Goal: Task Accomplishment & Management: Use online tool/utility

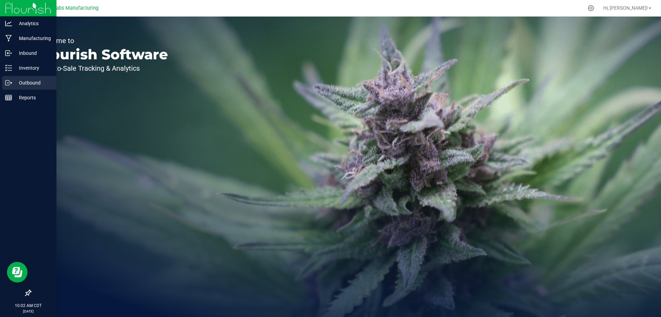
click at [14, 85] on p "Outbound" at bounding box center [32, 83] width 41 height 8
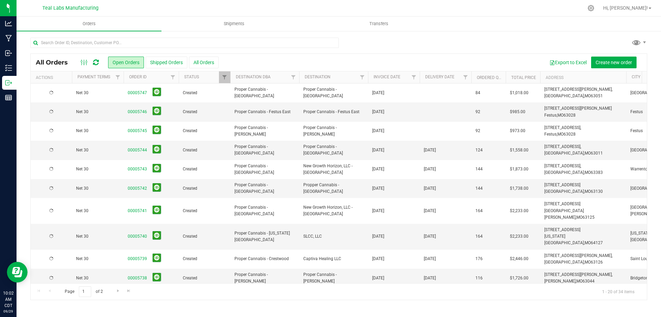
scroll to position [187, 0]
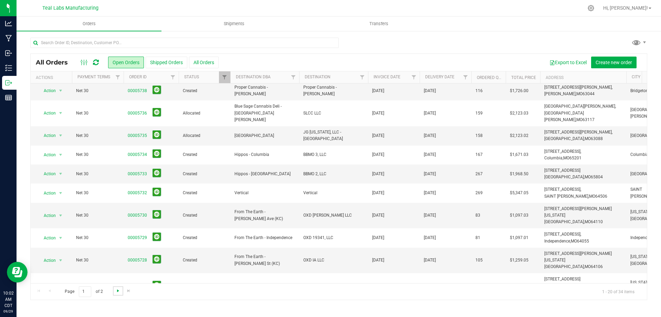
click at [118, 291] on span "Go to the next page" at bounding box center [118, 291] width 6 height 6
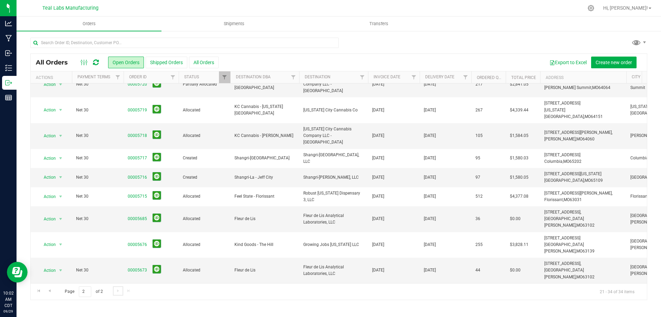
scroll to position [0, 0]
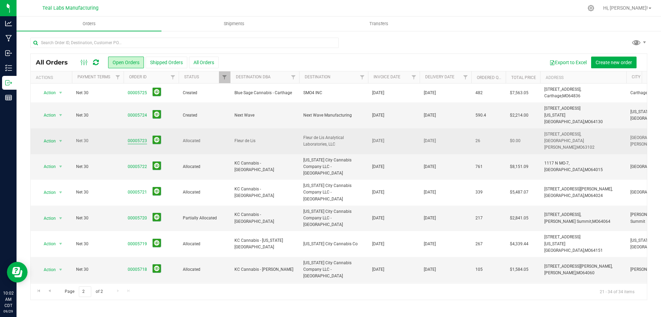
click at [128, 137] on link "00005723" at bounding box center [137, 140] width 19 height 7
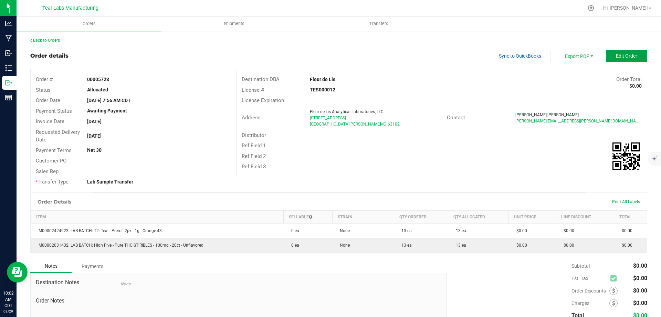
click at [620, 56] on span "Edit Order" at bounding box center [626, 56] width 21 height 6
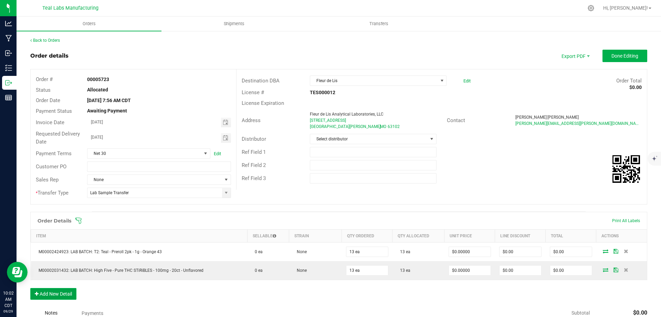
click at [65, 291] on button "Add New Detail" at bounding box center [53, 294] width 46 height 12
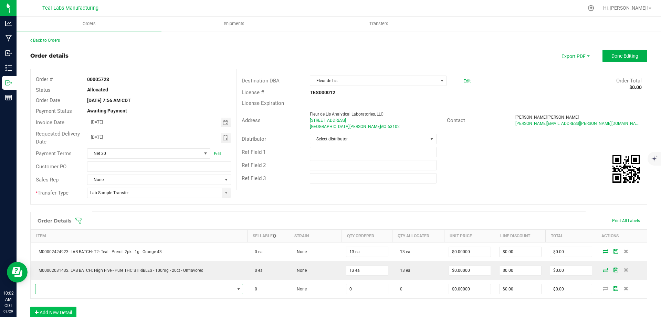
click at [86, 289] on span "NO DATA FOUND" at bounding box center [134, 289] width 199 height 10
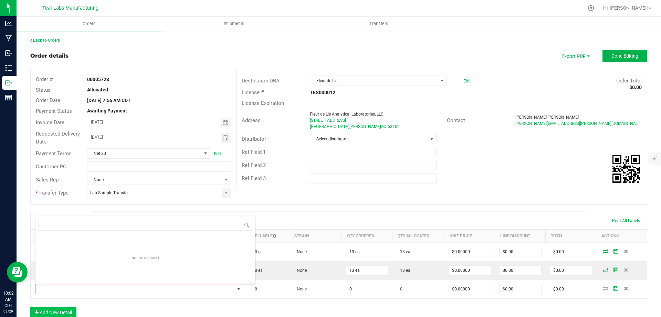
scroll to position [10, 203]
type input "M00001529831: Teal - Live Resin Disposable Vape - 0.5g -Flex Fuel"
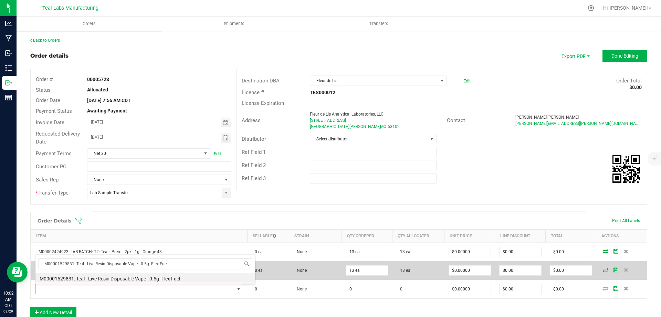
click at [187, 278] on li "M00001529831: Teal - Live Resin Disposable Vape - 0.5g -Flex Fuel" at bounding box center [145, 277] width 220 height 10
type input "0 ea"
type input "$20.00000"
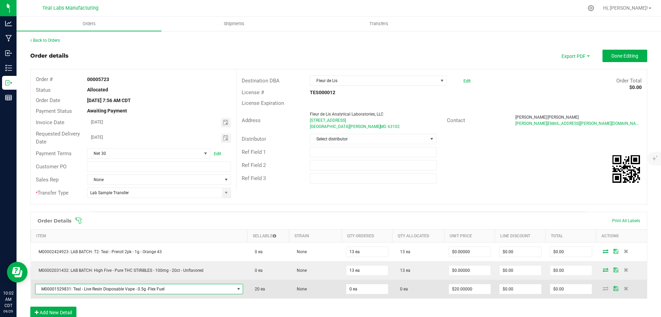
click at [270, 281] on td "20 ea" at bounding box center [268, 288] width 42 height 19
click at [624, 288] on icon at bounding box center [626, 288] width 4 height 4
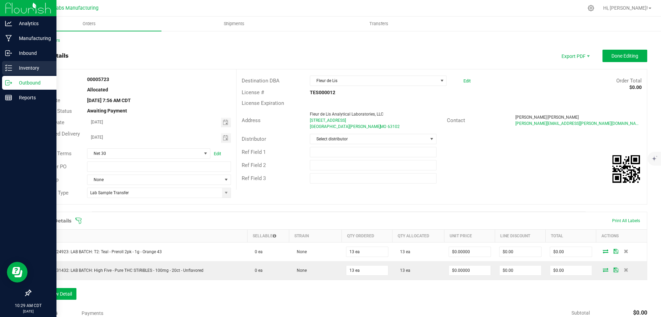
click at [12, 70] on icon at bounding box center [8, 67] width 7 height 7
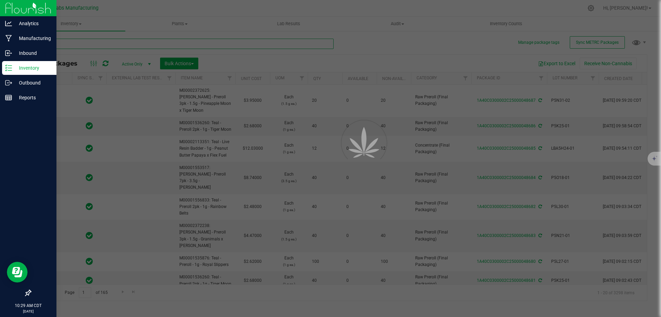
click at [147, 43] on input "text" at bounding box center [181, 44] width 303 height 10
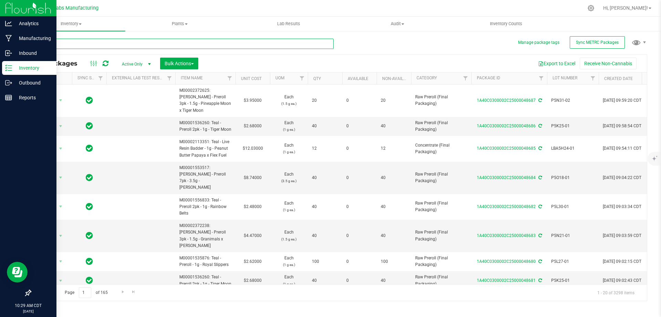
type input "48338"
